Goal: Task Accomplishment & Management: Manage account settings

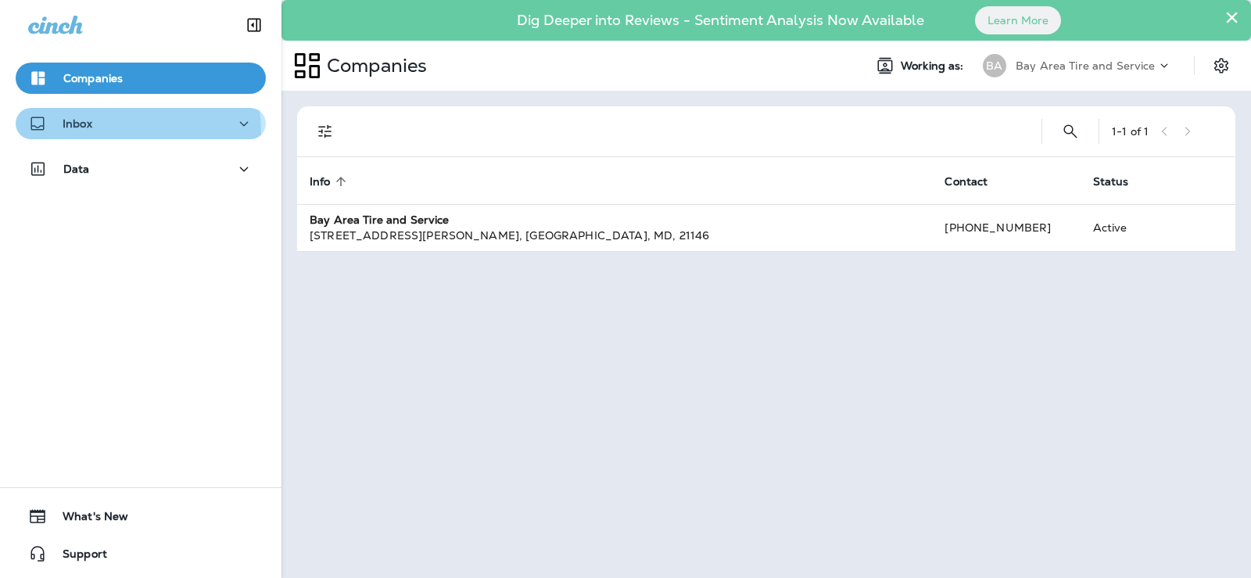
click at [108, 132] on div "Inbox" at bounding box center [140, 124] width 225 height 20
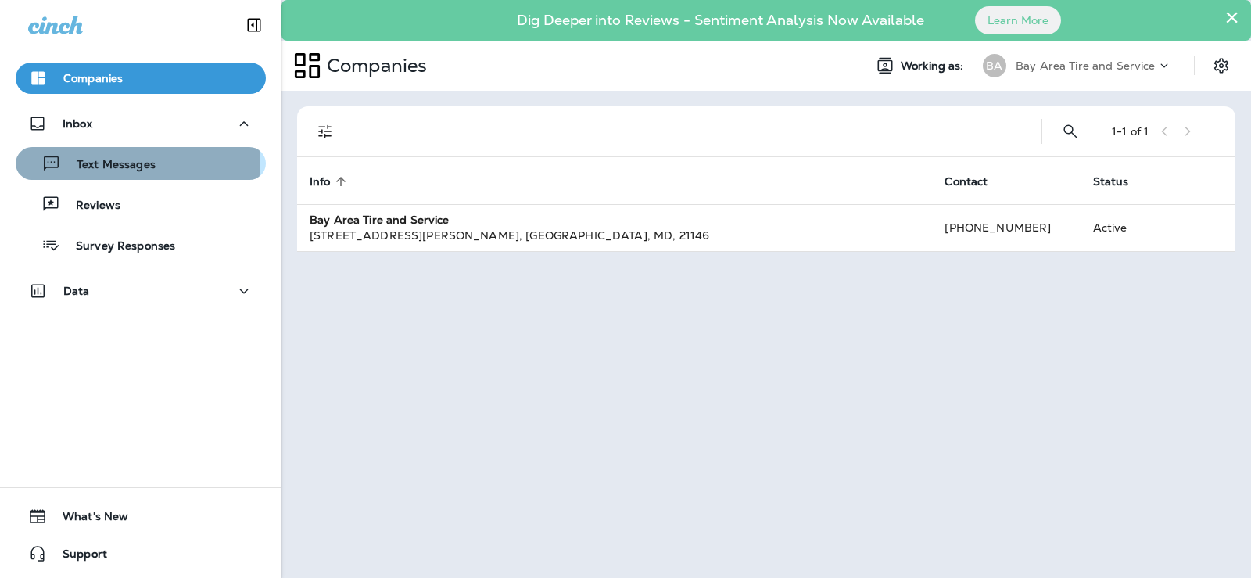
click at [116, 160] on p "Text Messages" at bounding box center [108, 165] width 95 height 15
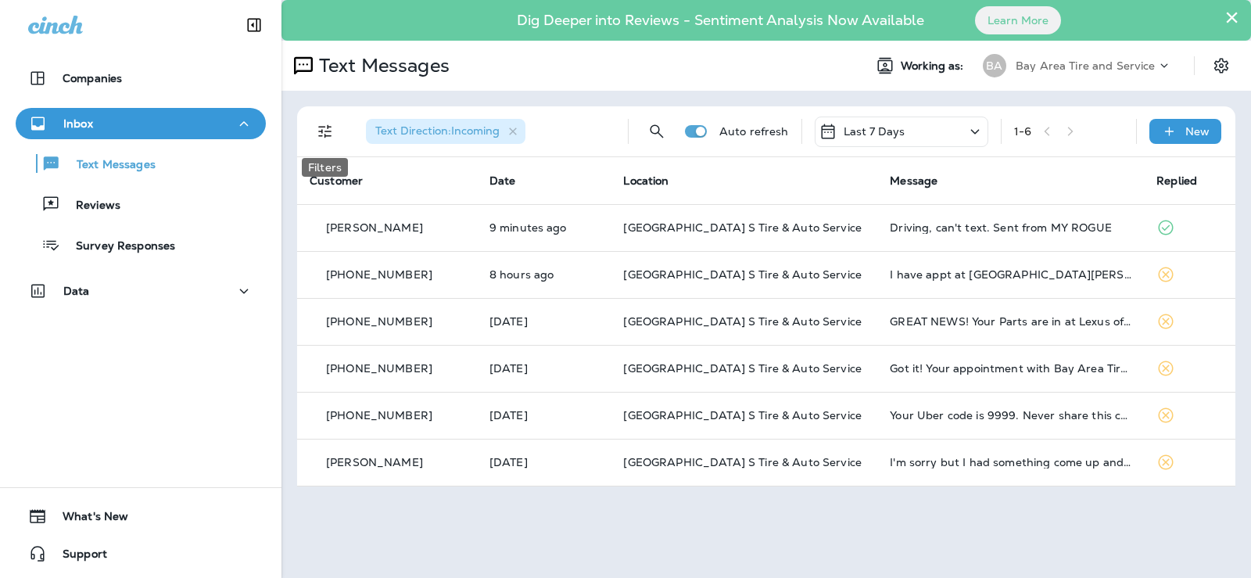
click at [324, 136] on icon "Filters" at bounding box center [325, 131] width 19 height 19
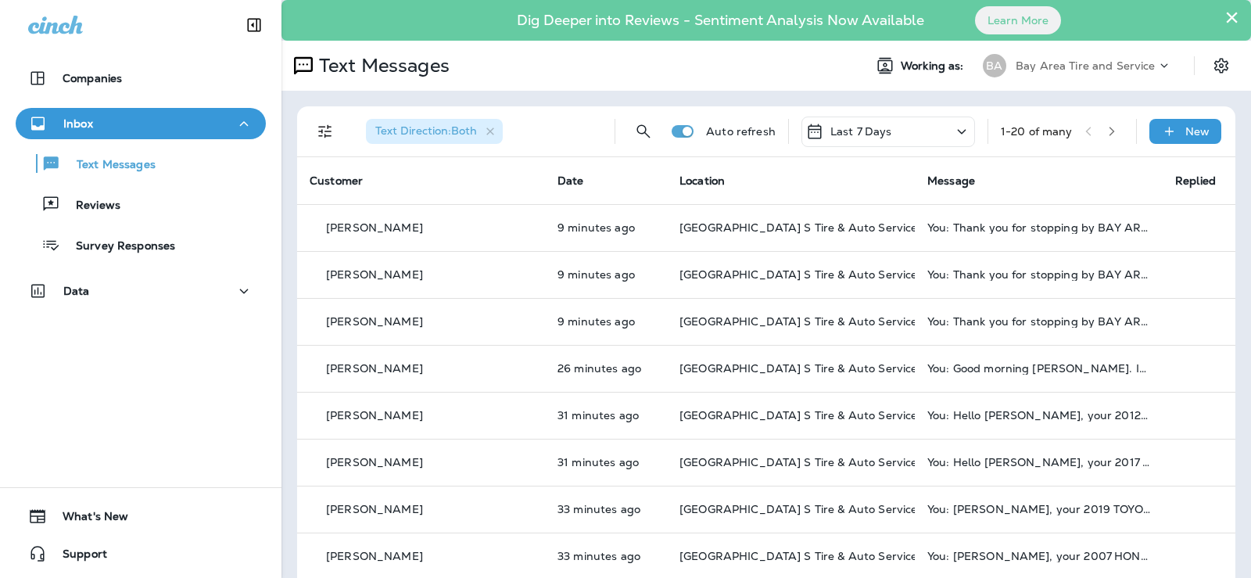
click at [1078, 69] on p "Bay Area Tire and Service" at bounding box center [1085, 65] width 140 height 13
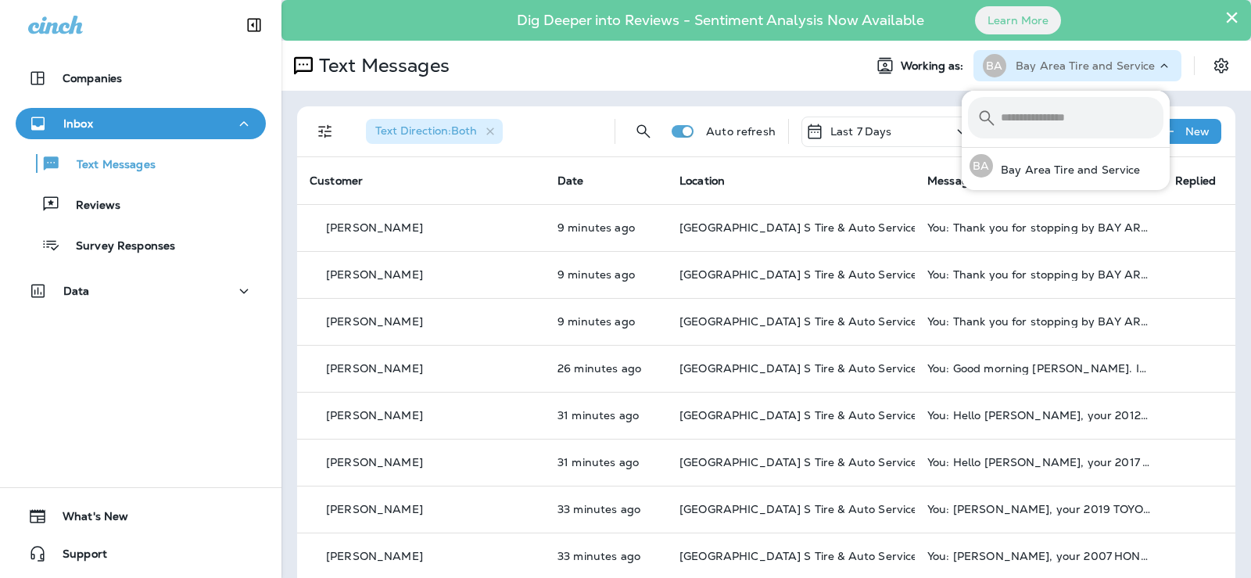
click at [1078, 69] on p "Bay Area Tire and Service" at bounding box center [1085, 65] width 140 height 13
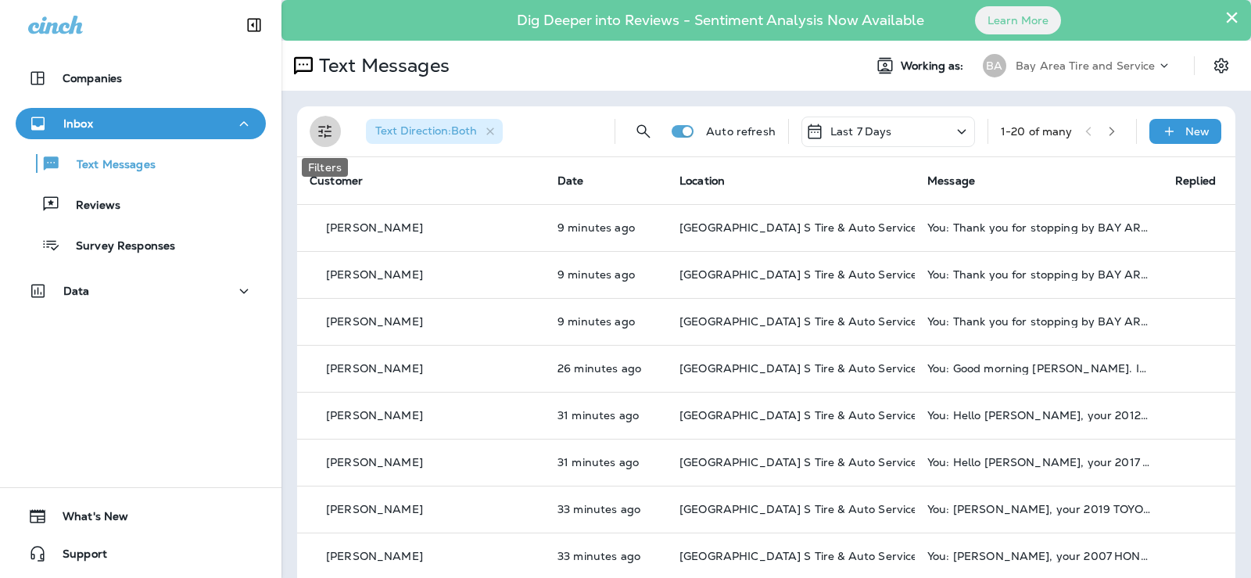
click at [323, 138] on icon "Filters" at bounding box center [325, 131] width 19 height 19
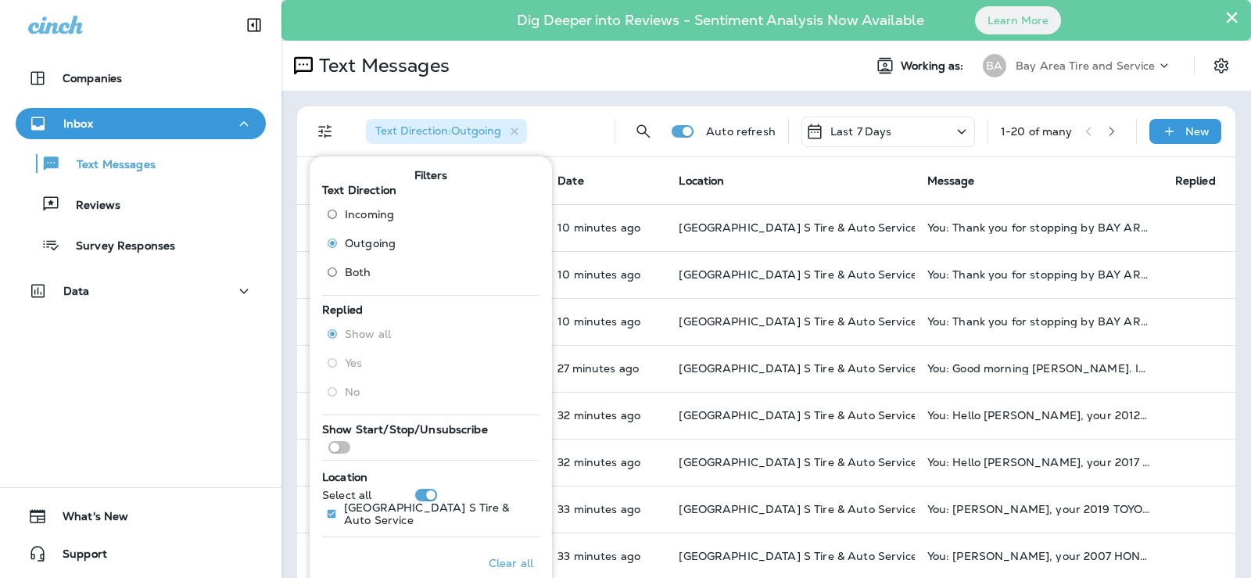
click at [573, 131] on div "Text Direction : Outgoing" at bounding box center [477, 131] width 249 height 50
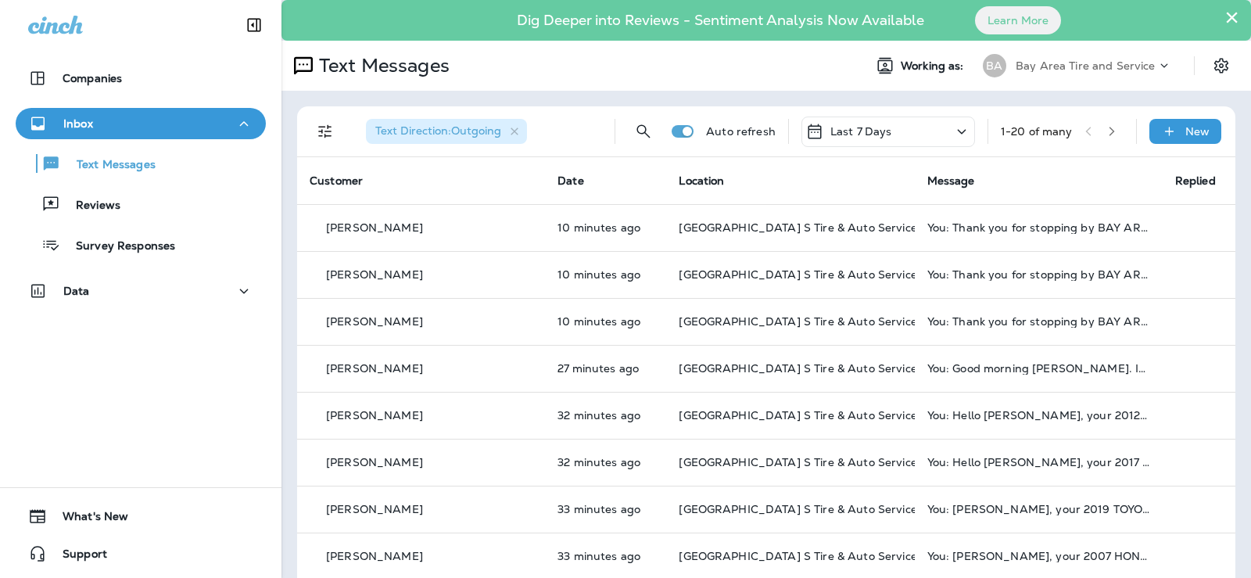
click at [1106, 133] on icon "button" at bounding box center [1111, 131] width 11 height 11
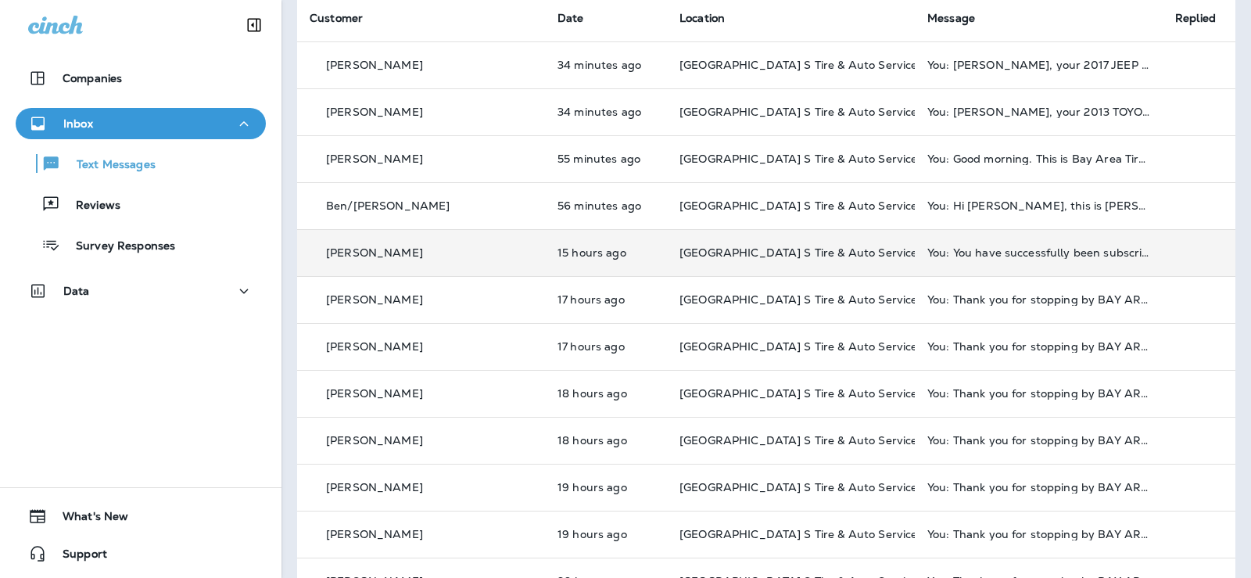
scroll to position [156, 0]
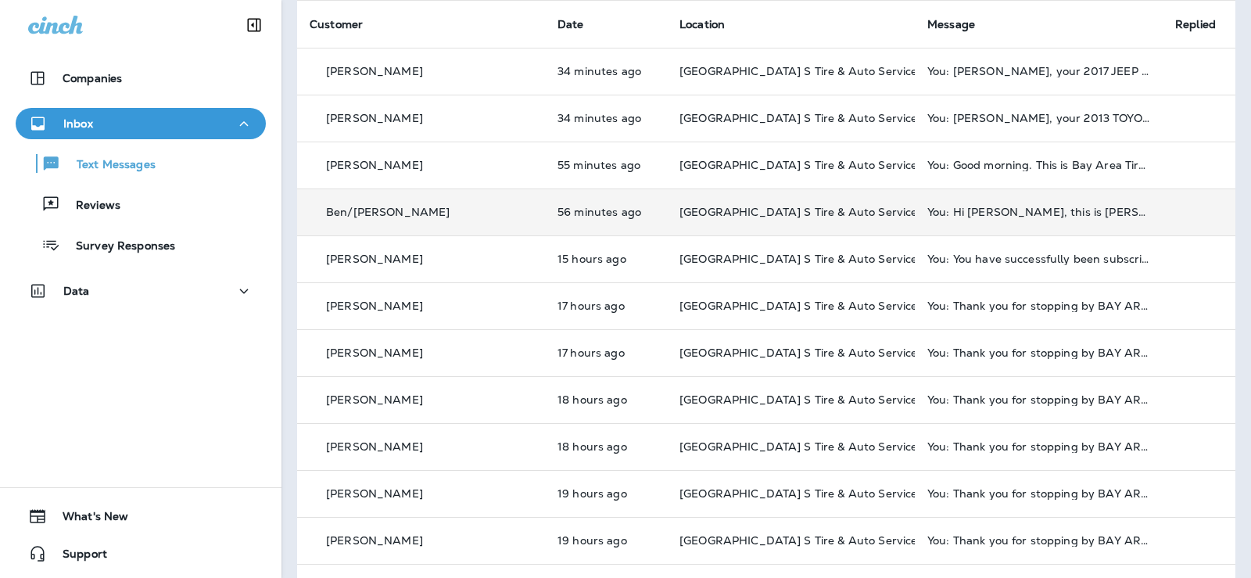
click at [612, 210] on td "56 minutes ago" at bounding box center [606, 211] width 122 height 47
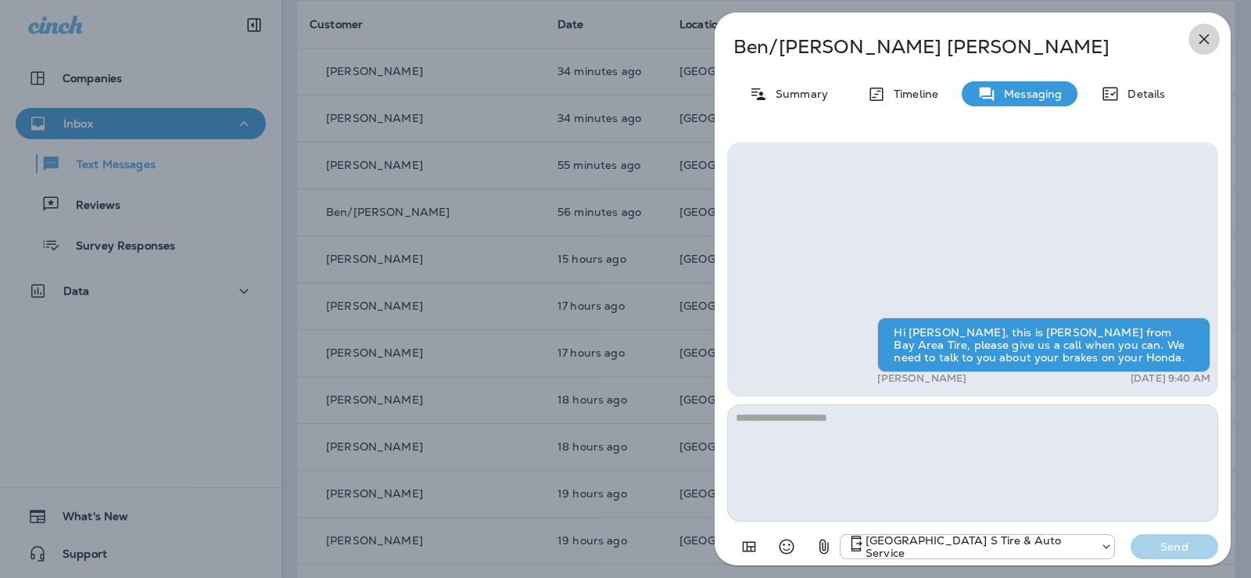
click at [1204, 44] on icon "button" at bounding box center [1203, 39] width 19 height 19
